Goal: Task Accomplishment & Management: Use online tool/utility

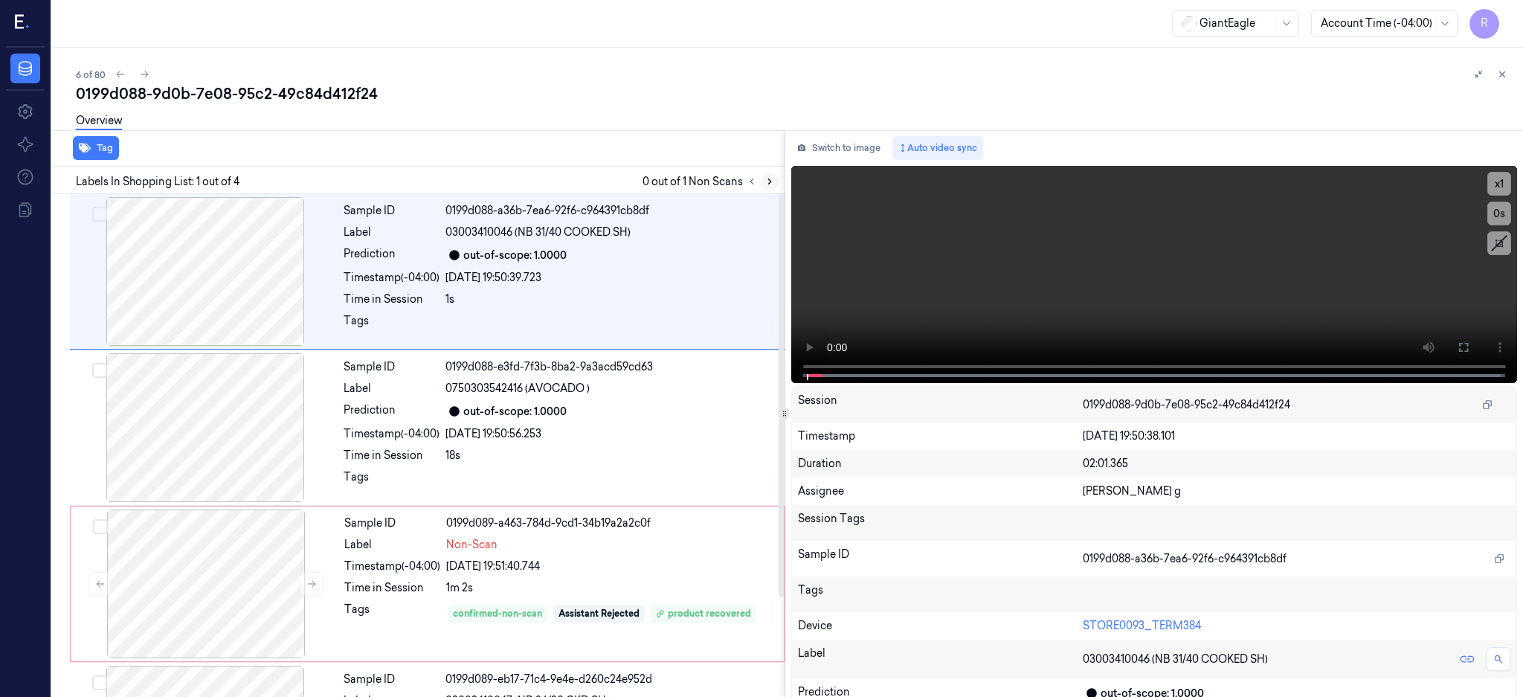
click at [785, 190] on div "Labels In Shopping List: 1 out of 4 0 out of 1 Non Scans" at bounding box center [415, 181] width 739 height 28
drag, startPoint x: 210, startPoint y: 414, endPoint x: 414, endPoint y: 434, distance: 204.7
click at [211, 414] on div at bounding box center [205, 427] width 265 height 149
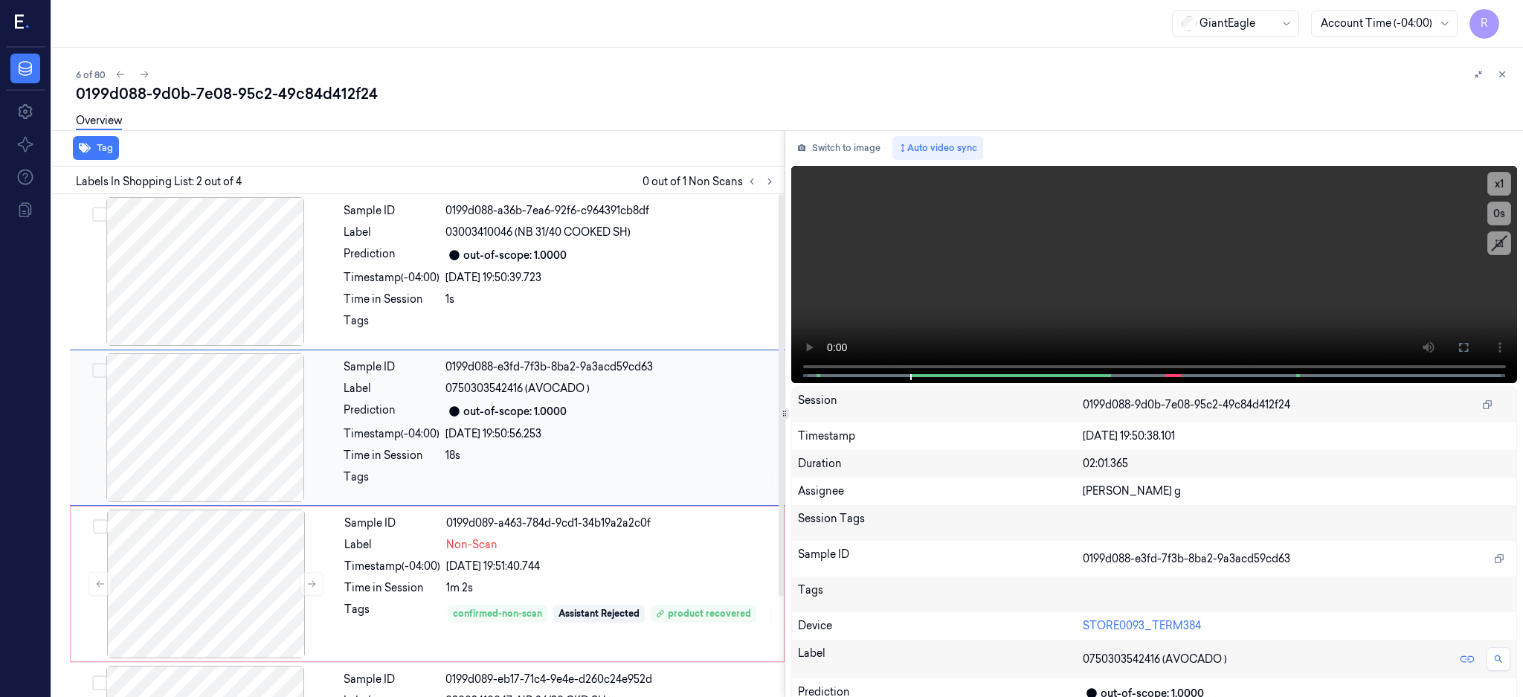
click at [202, 444] on div at bounding box center [205, 427] width 265 height 149
click at [1470, 350] on icon at bounding box center [1464, 347] width 12 height 12
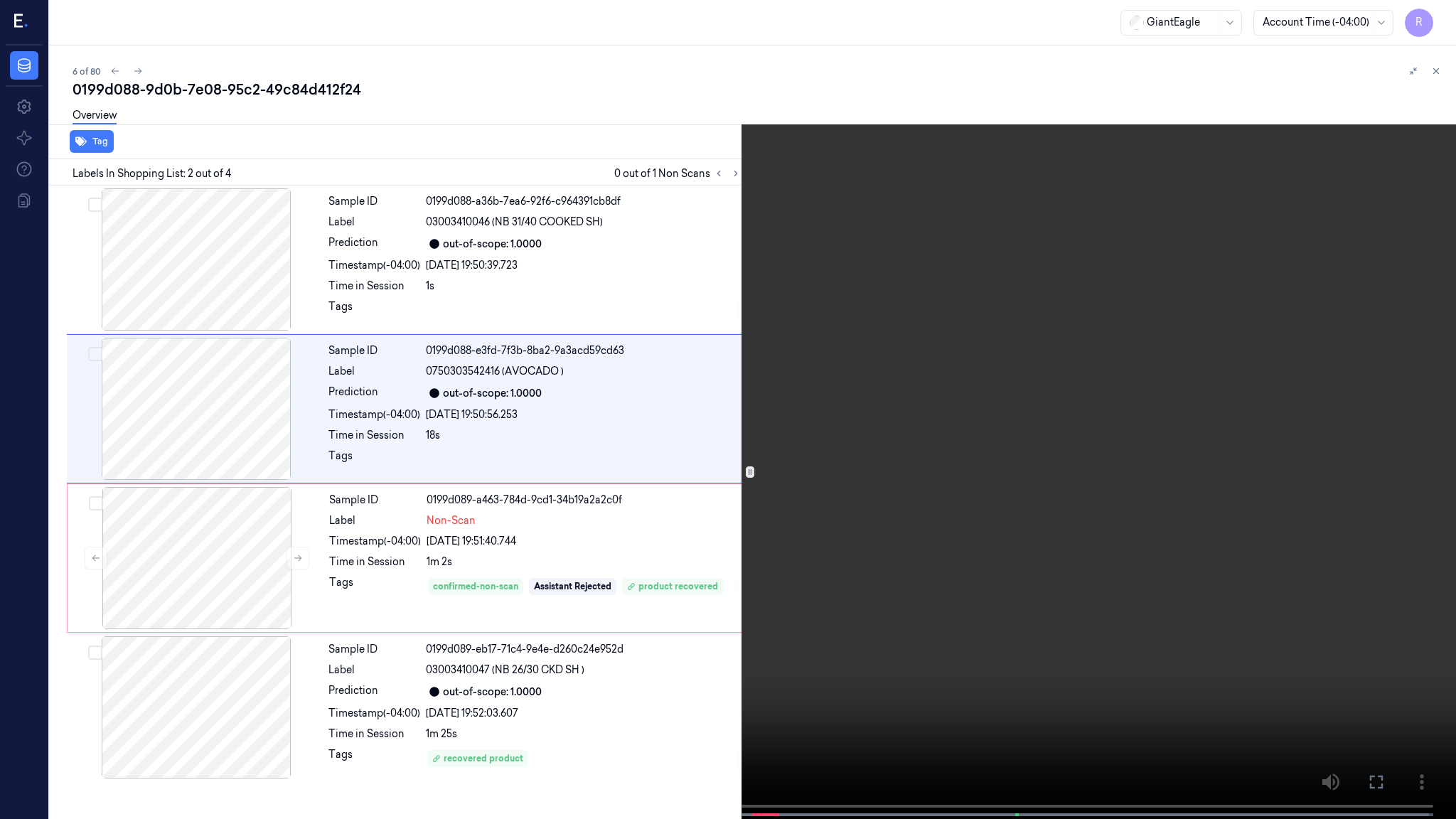
click at [1058, 392] on video at bounding box center [728, 411] width 1456 height 822
click at [851, 461] on video at bounding box center [728, 411] width 1456 height 822
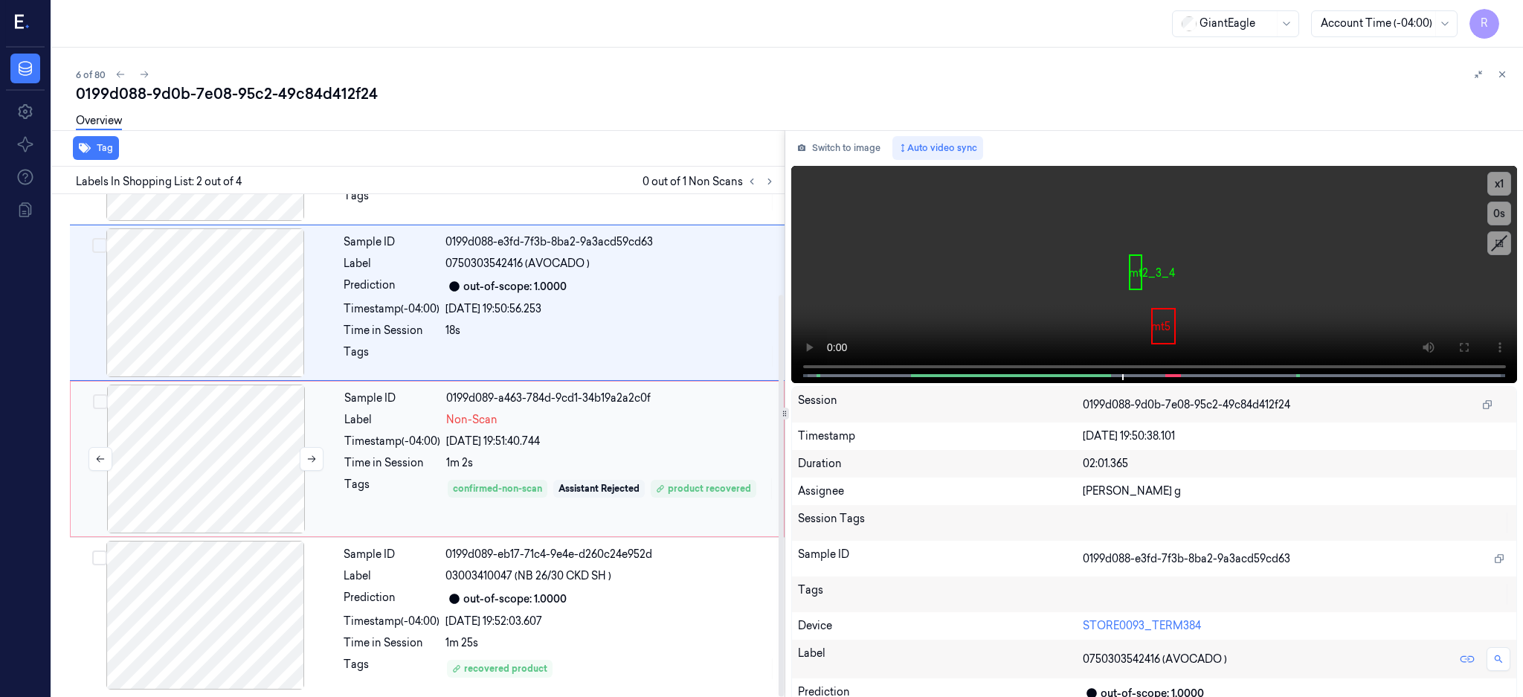
click at [210, 475] on div at bounding box center [206, 459] width 265 height 149
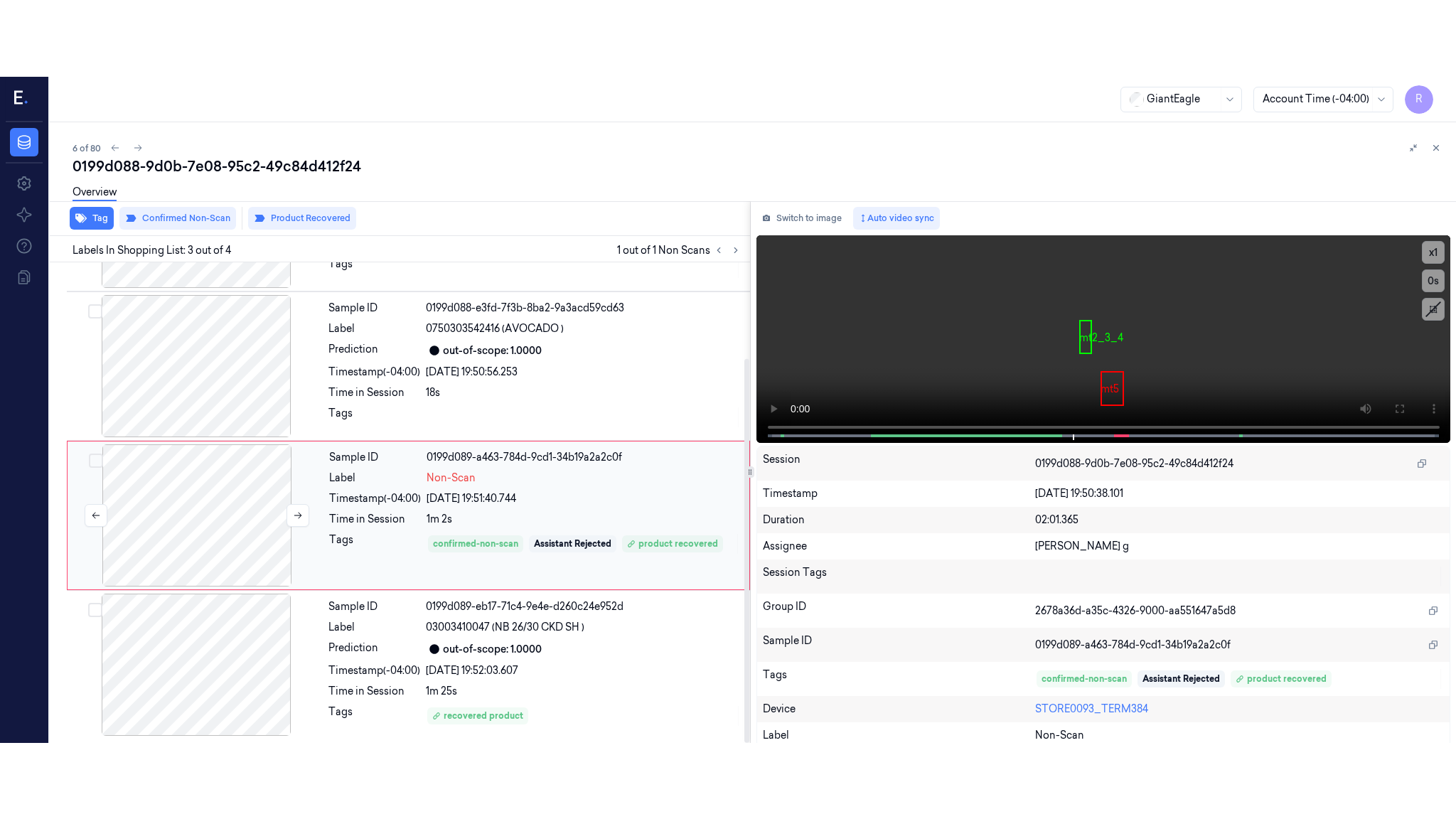
scroll to position [120, 0]
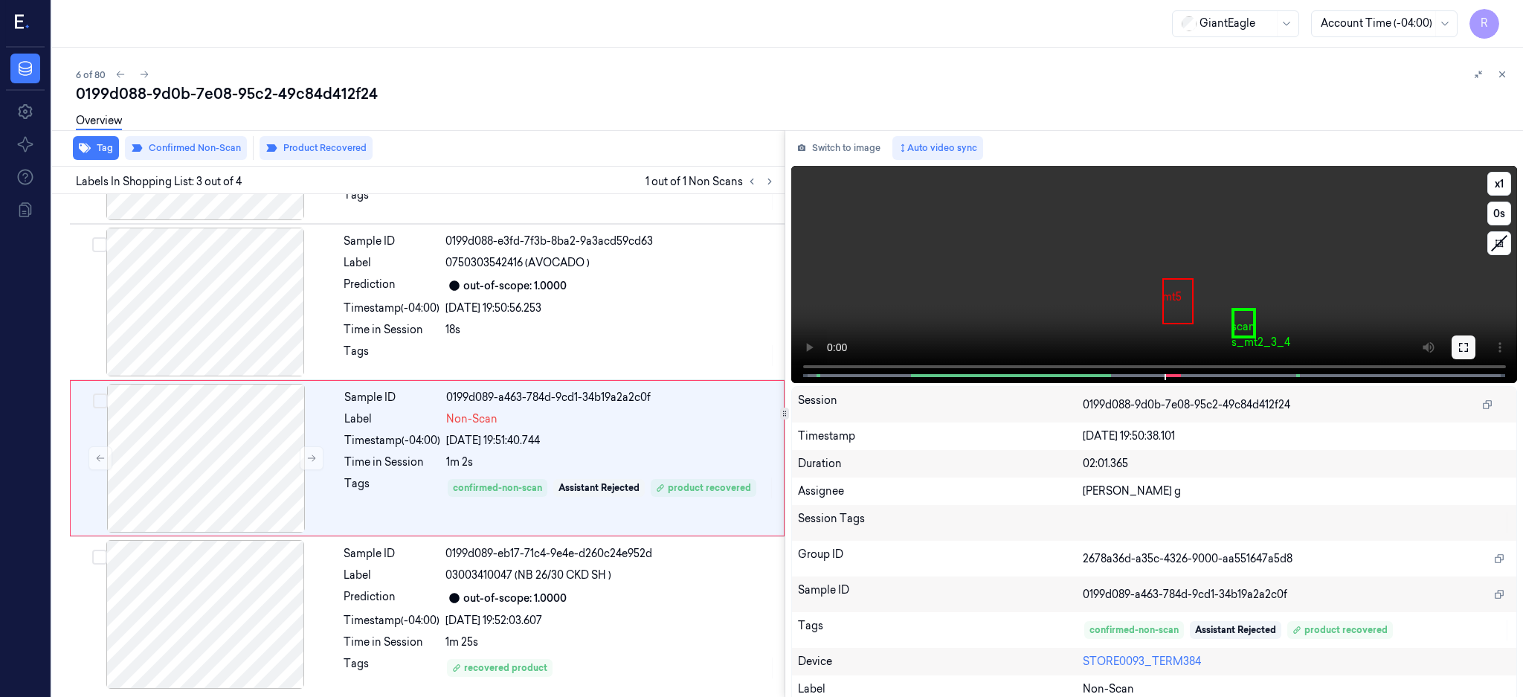
click at [1476, 338] on button at bounding box center [1464, 347] width 24 height 24
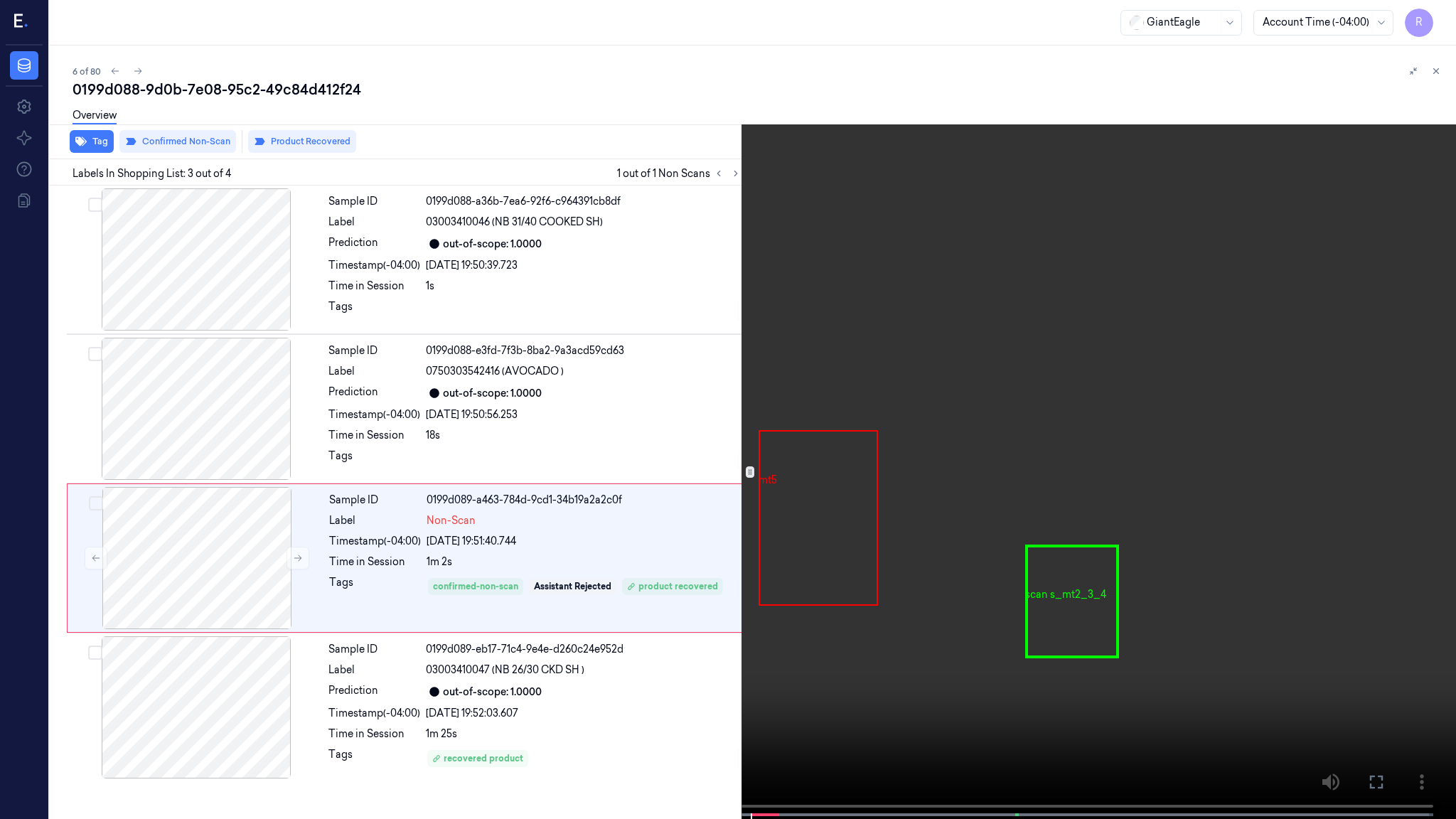
click at [923, 433] on video at bounding box center [728, 411] width 1456 height 822
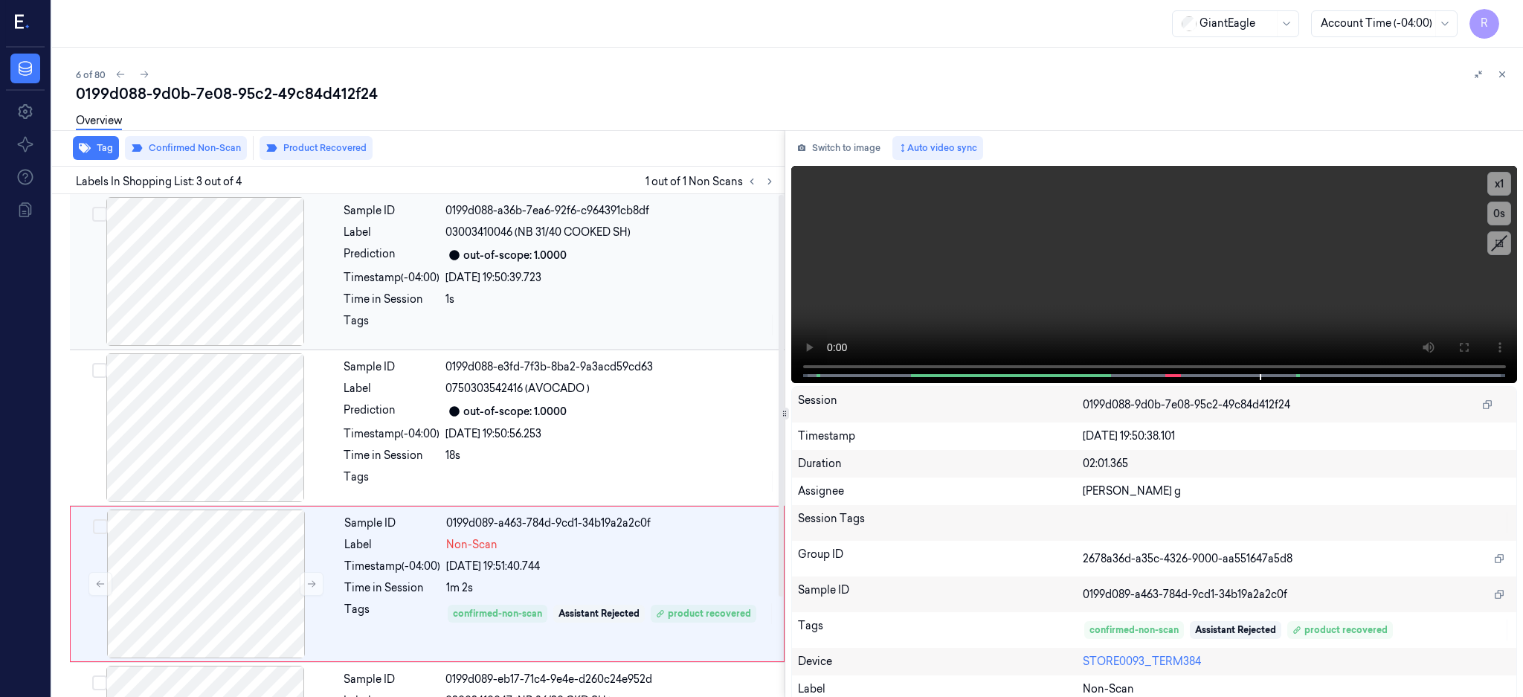
click at [260, 259] on div at bounding box center [205, 271] width 265 height 149
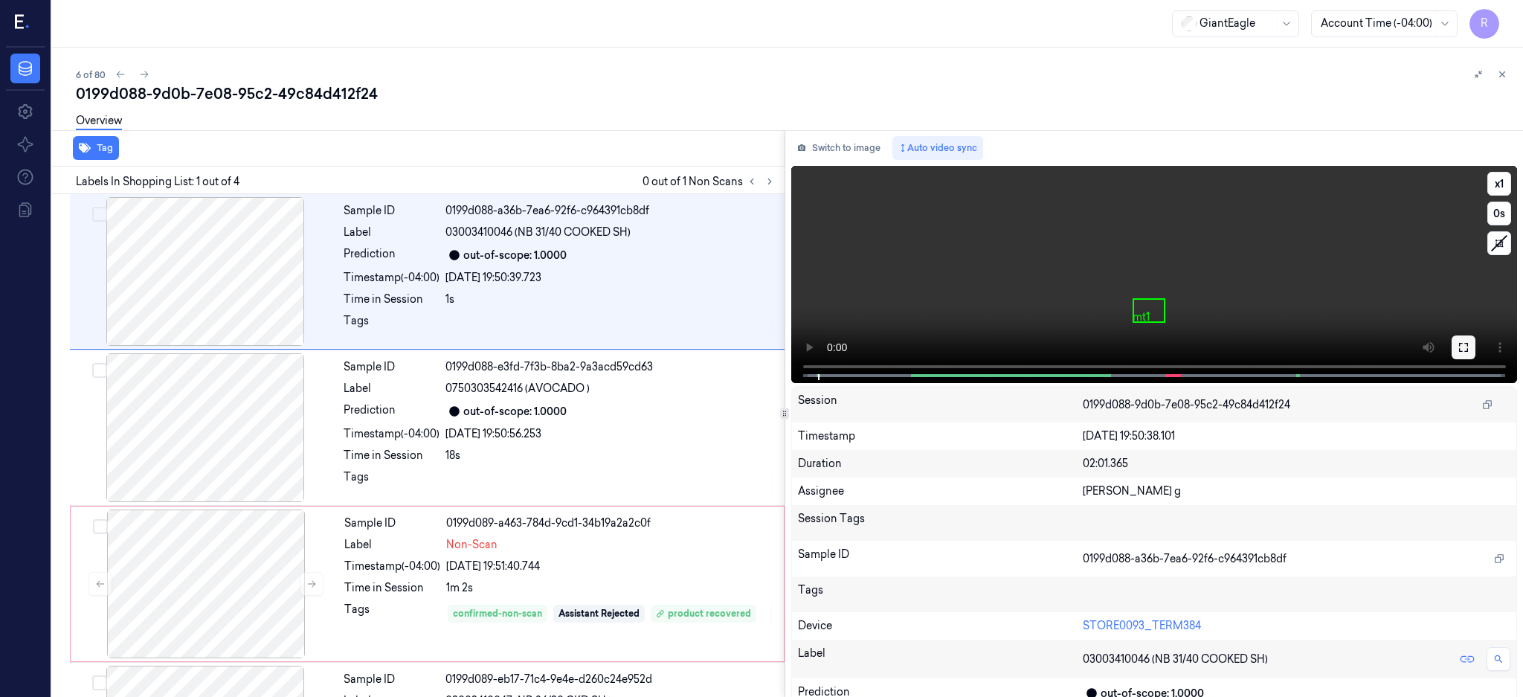
click at [1476, 342] on button at bounding box center [1464, 347] width 24 height 24
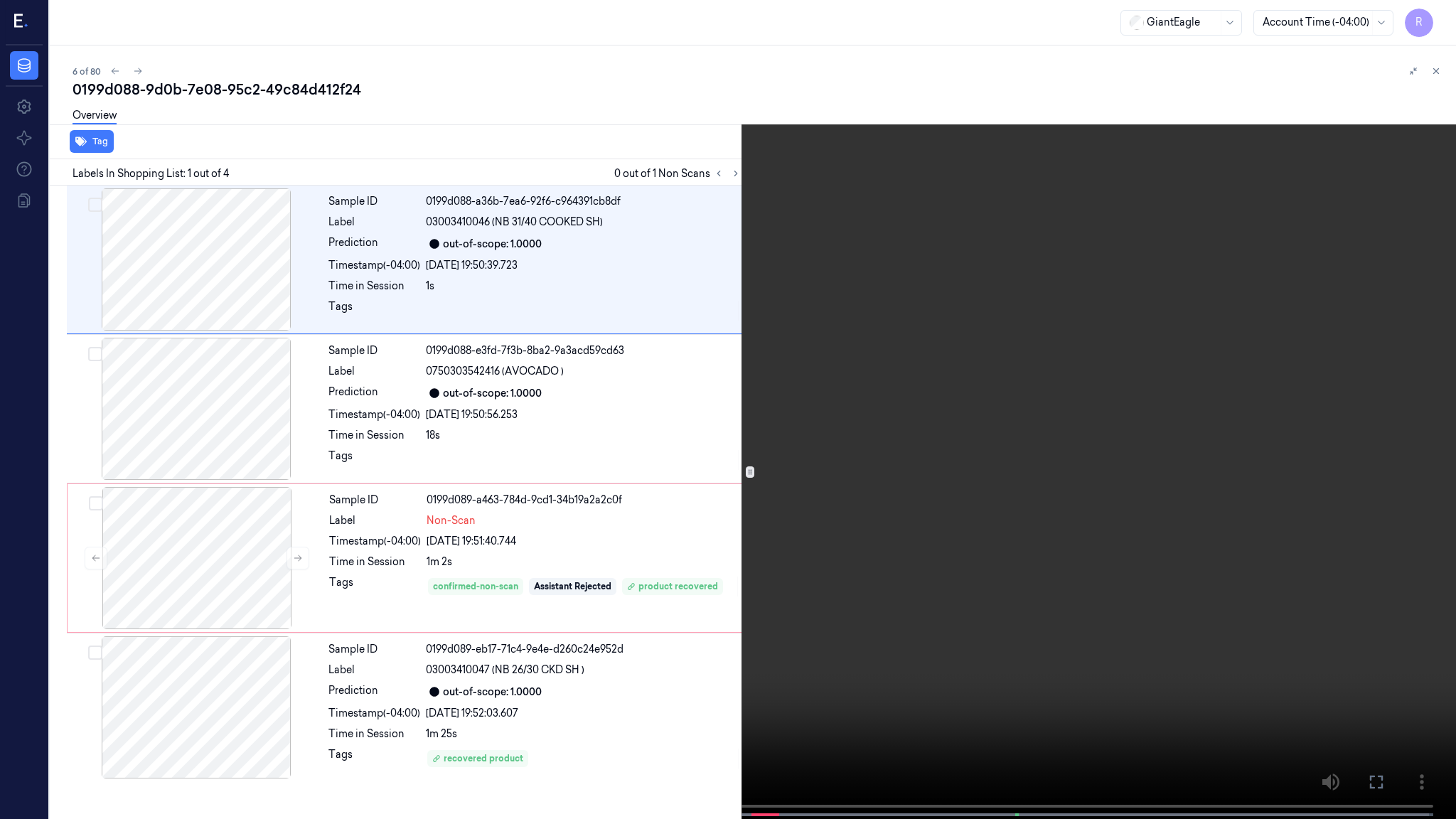
click at [1014, 506] on video at bounding box center [728, 411] width 1456 height 822
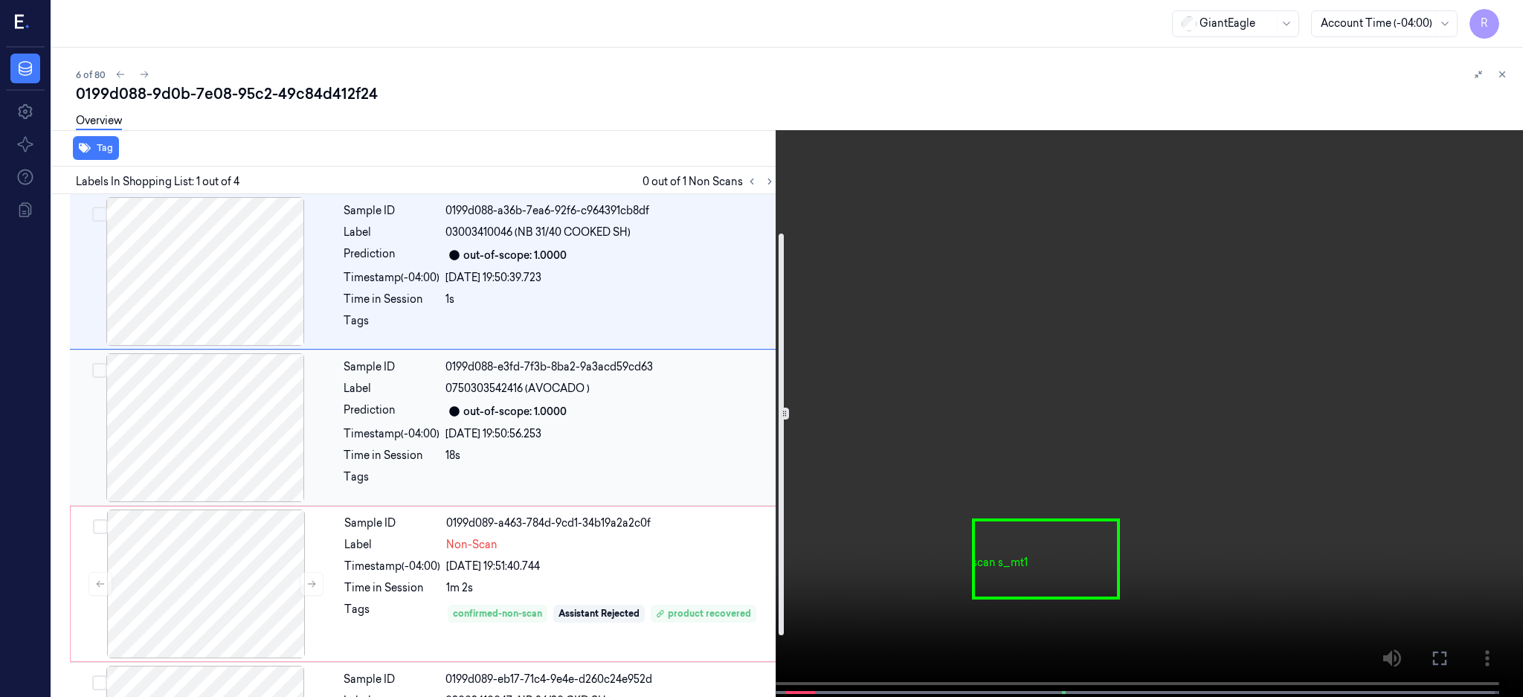
scroll to position [125, 0]
